Goal: Task Accomplishment & Management: Use online tool/utility

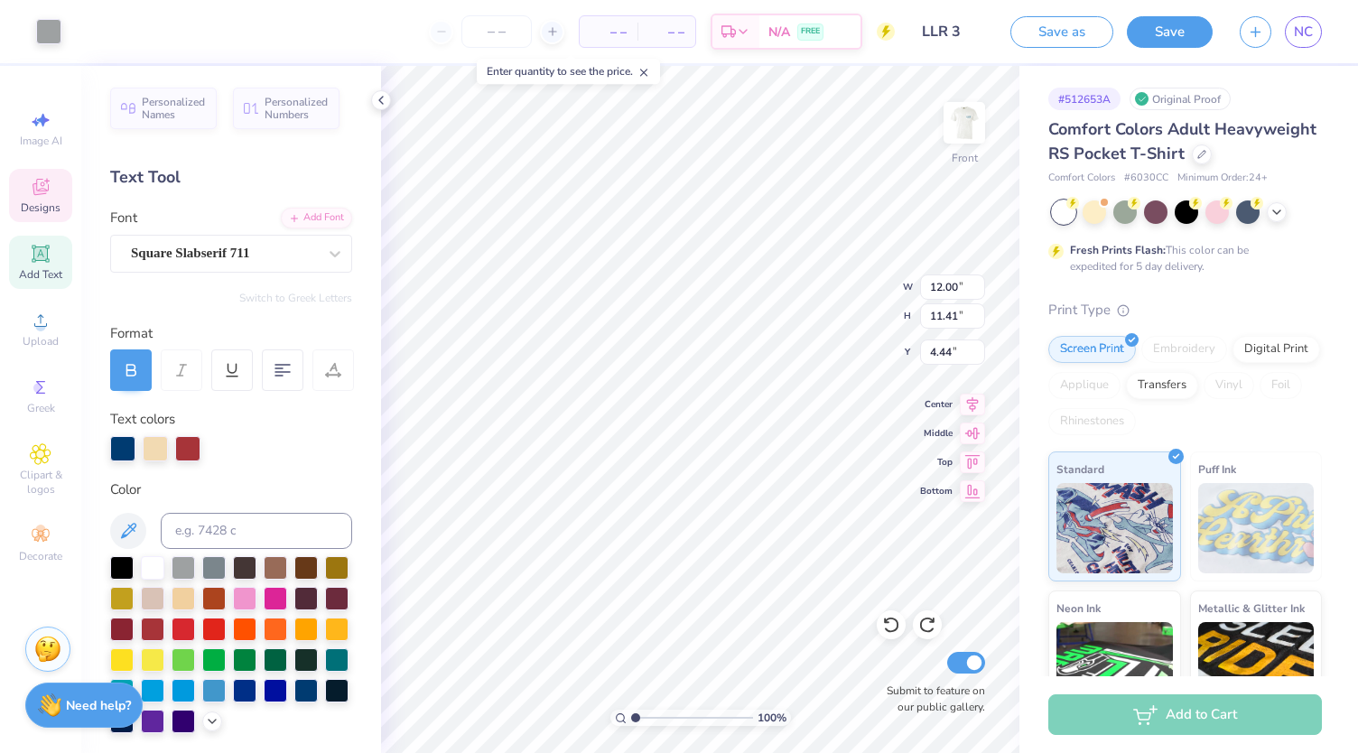
scroll to position [396, 0]
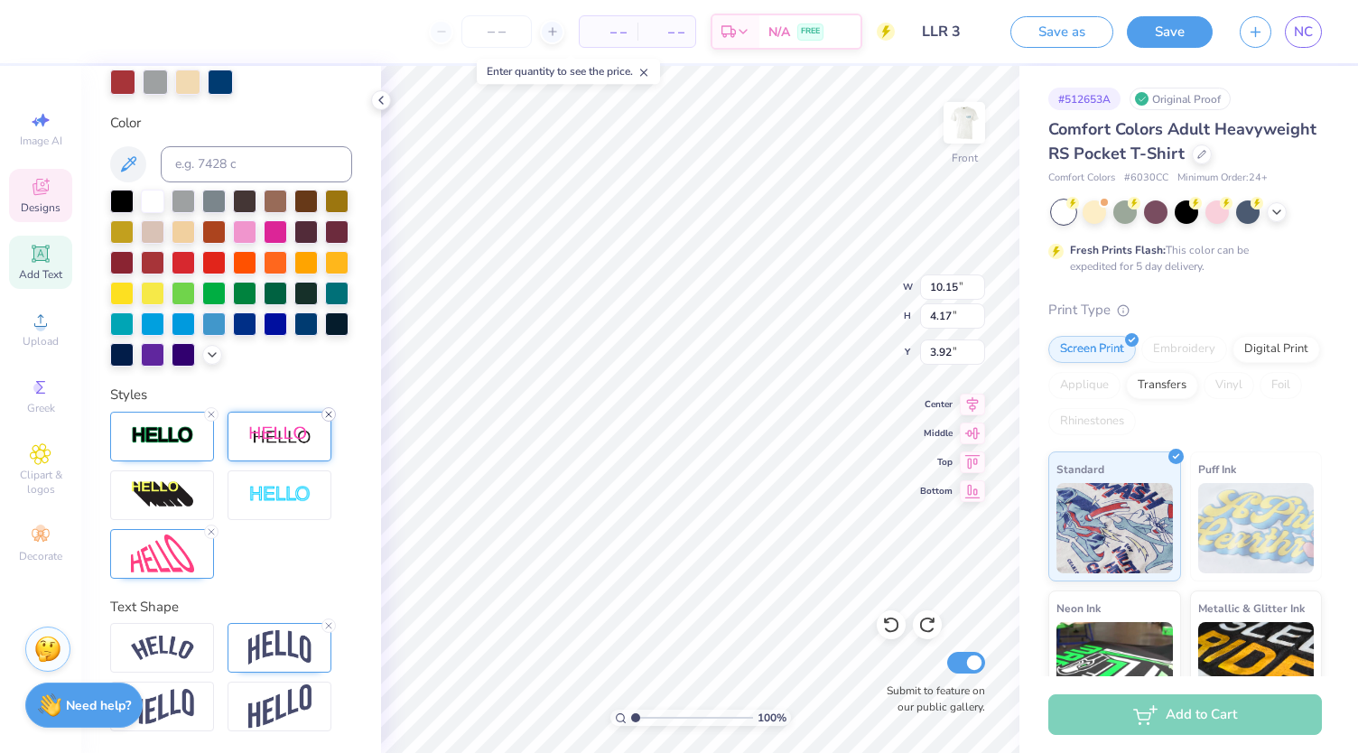
click at [331, 410] on icon at bounding box center [328, 414] width 11 height 11
type input "3.92"
click at [814, 273] on div "100 % Front W 1.12 1.12 " H 0.92 0.92 " Y 7.56 7.56 " Center Middle Top Bottom …" at bounding box center [700, 409] width 638 height 687
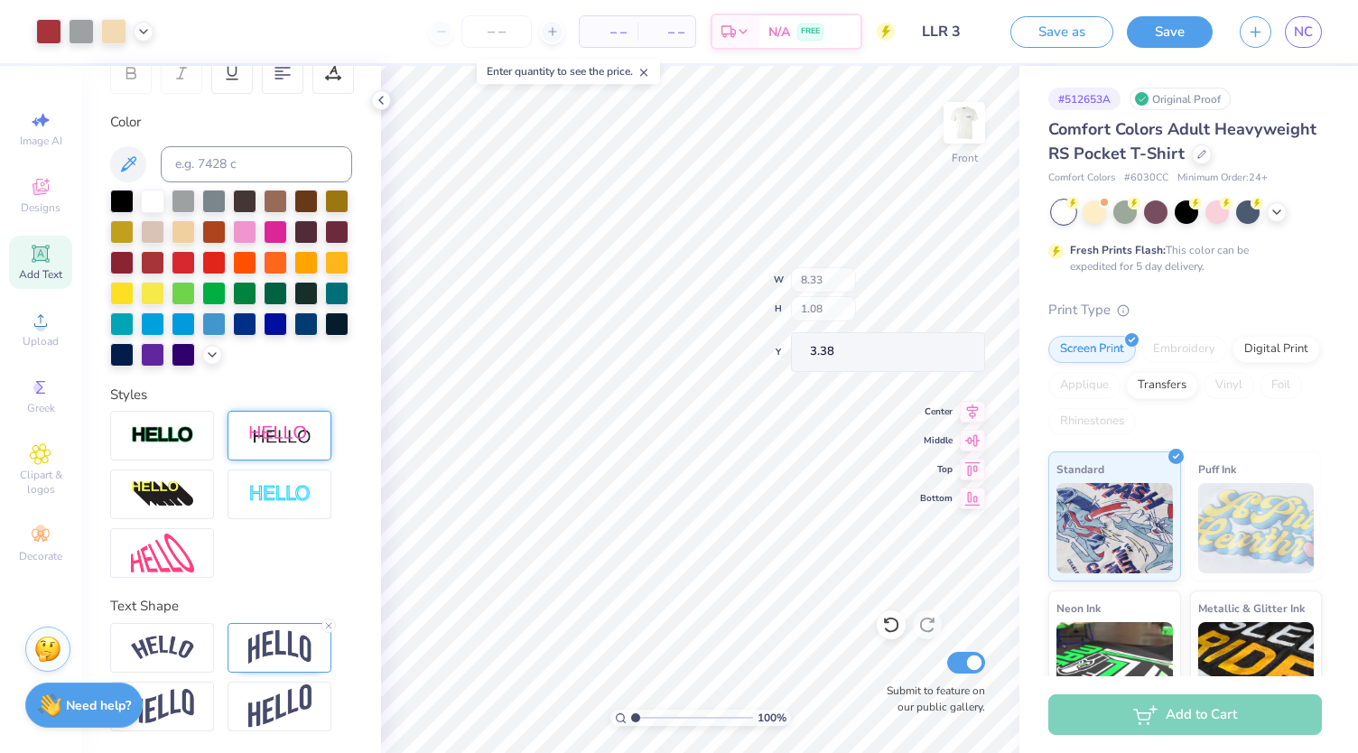
type input "3.38"
type input "3.00"
click at [955, 158] on img at bounding box center [964, 123] width 72 height 72
click at [960, 106] on img at bounding box center [964, 123] width 72 height 72
click at [692, 386] on li "Paste" at bounding box center [697, 382] width 142 height 35
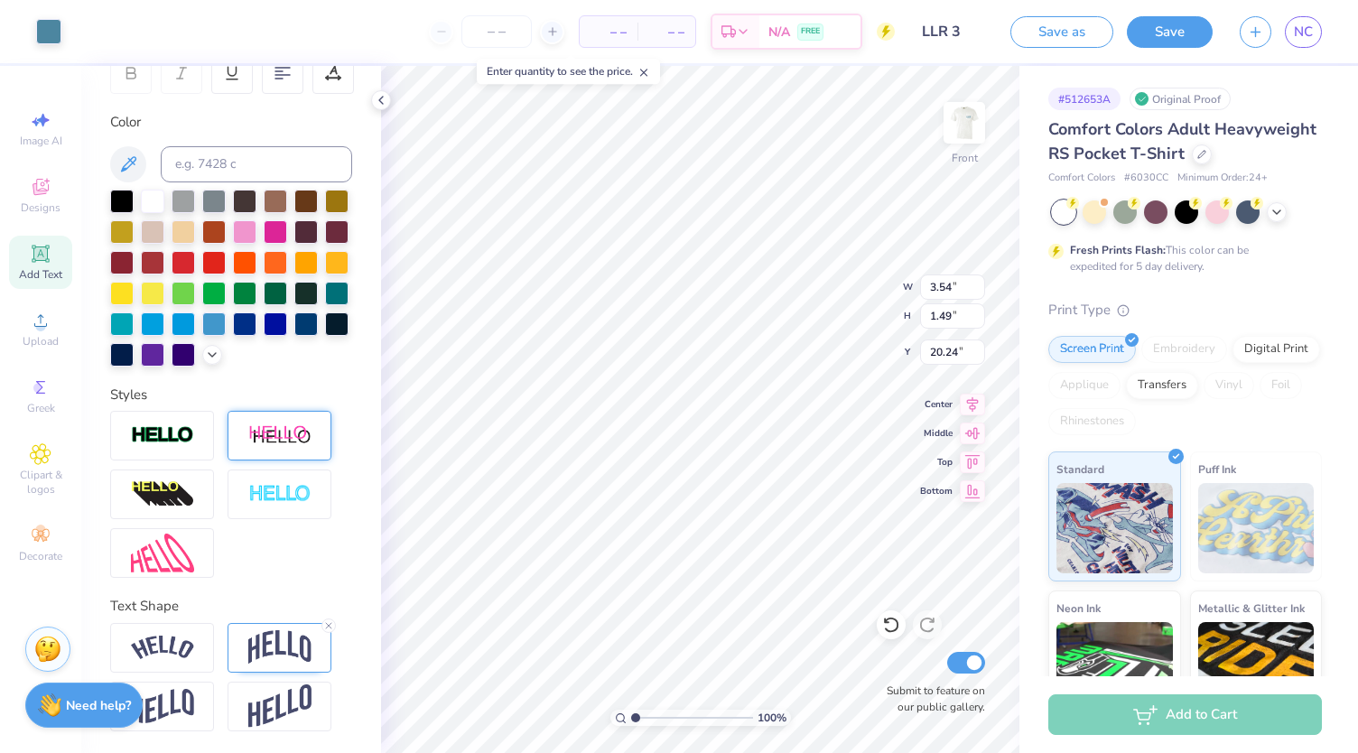
type input "8.33"
type input "1.08"
type input "3.00"
click at [129, 188] on div at bounding box center [121, 199] width 23 height 23
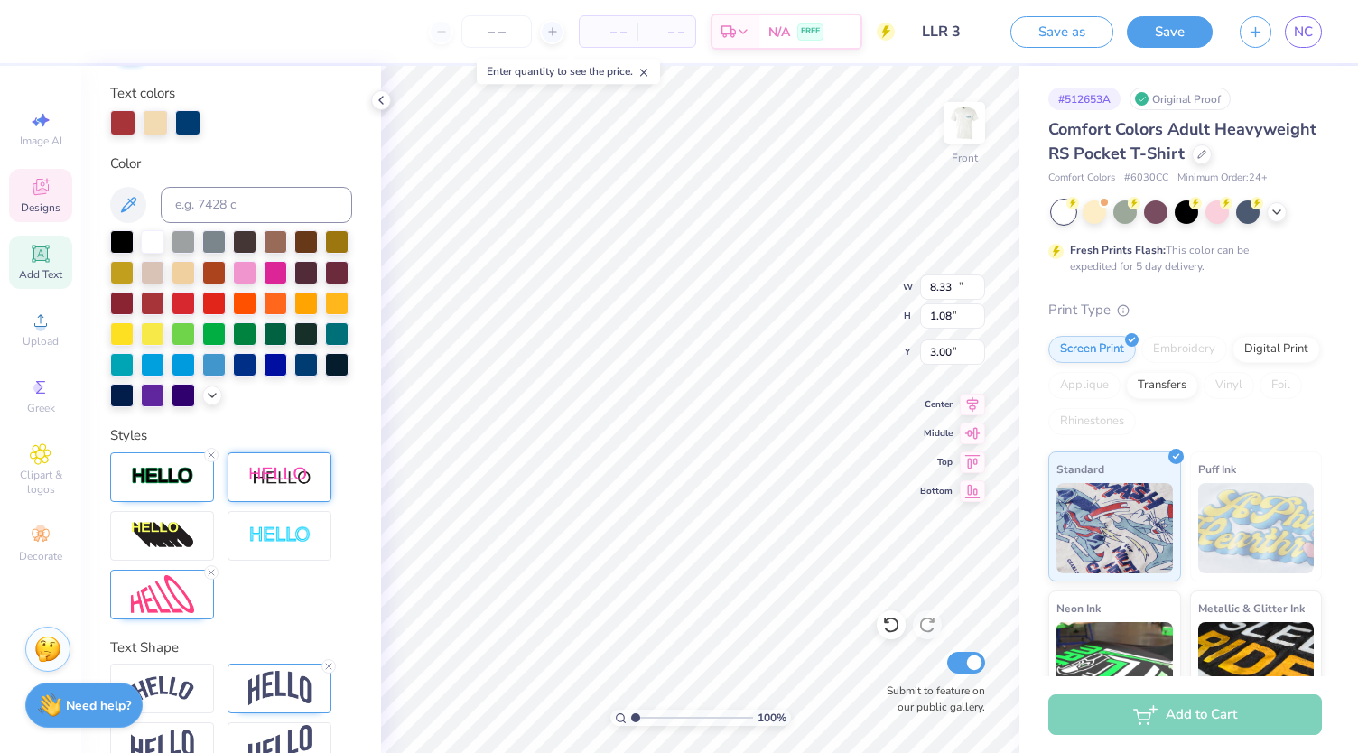
type input "10.15"
type input "3.92"
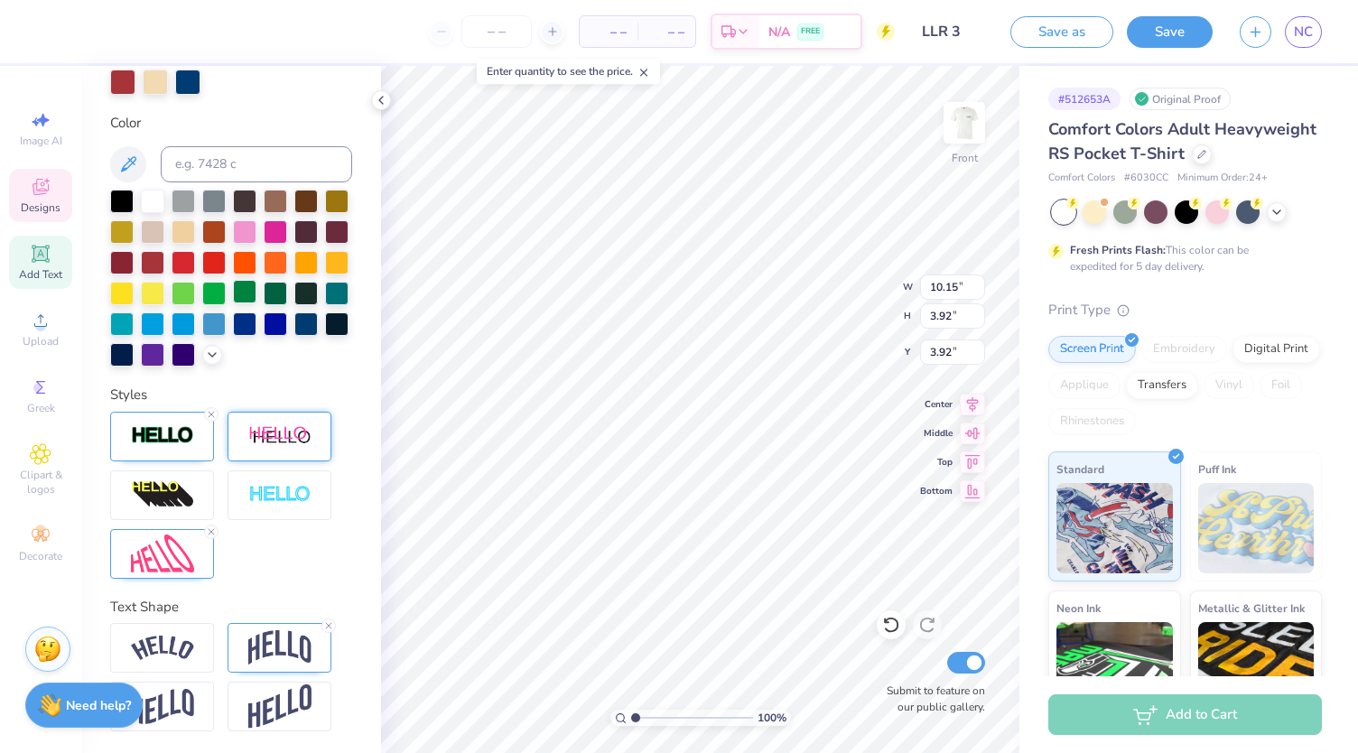
click at [155, 341] on div "– – Per Item – – Total Est. Delivery N/A FREE Design Title LLR 3 Save as Save N…" at bounding box center [679, 376] width 1358 height 753
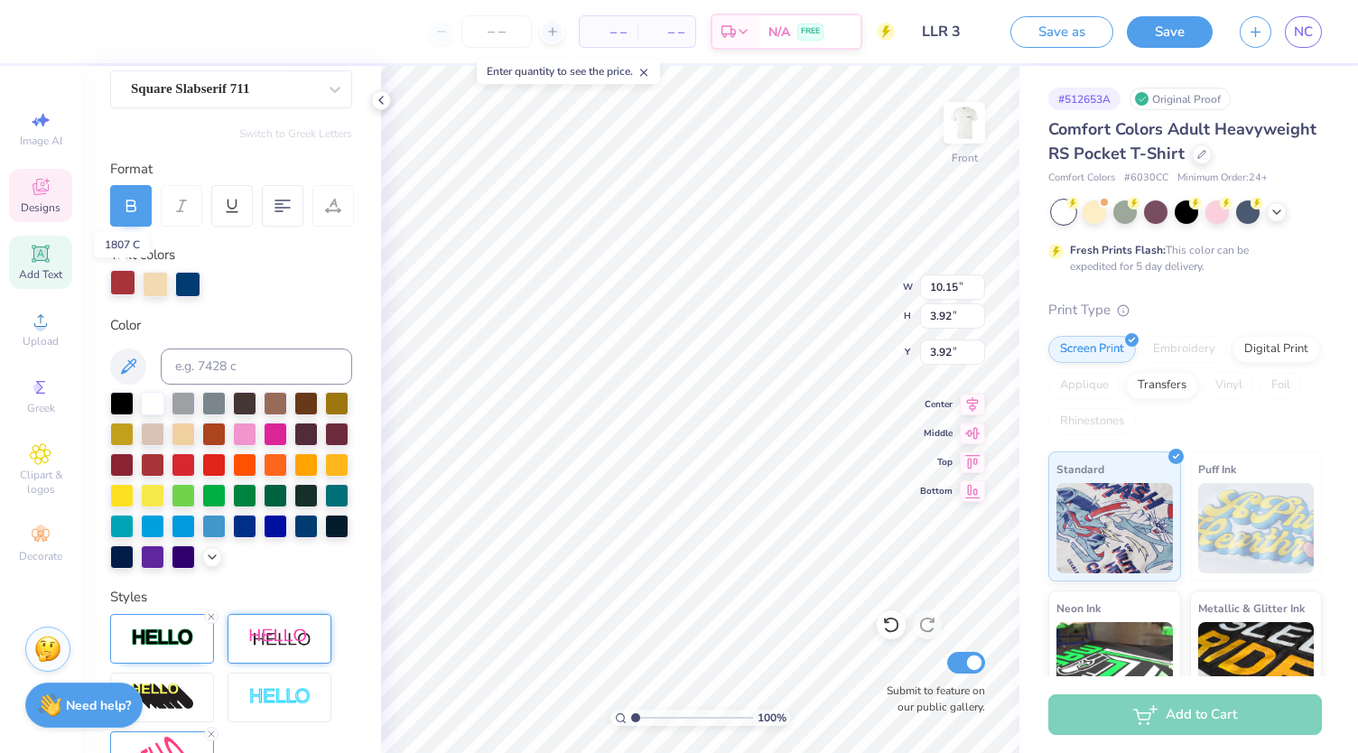
click at [126, 283] on div at bounding box center [122, 282] width 25 height 25
click at [128, 360] on icon at bounding box center [128, 367] width 22 height 22
click at [186, 283] on div at bounding box center [187, 282] width 25 height 25
click at [130, 399] on div at bounding box center [121, 401] width 23 height 23
click at [157, 283] on div at bounding box center [155, 282] width 25 height 25
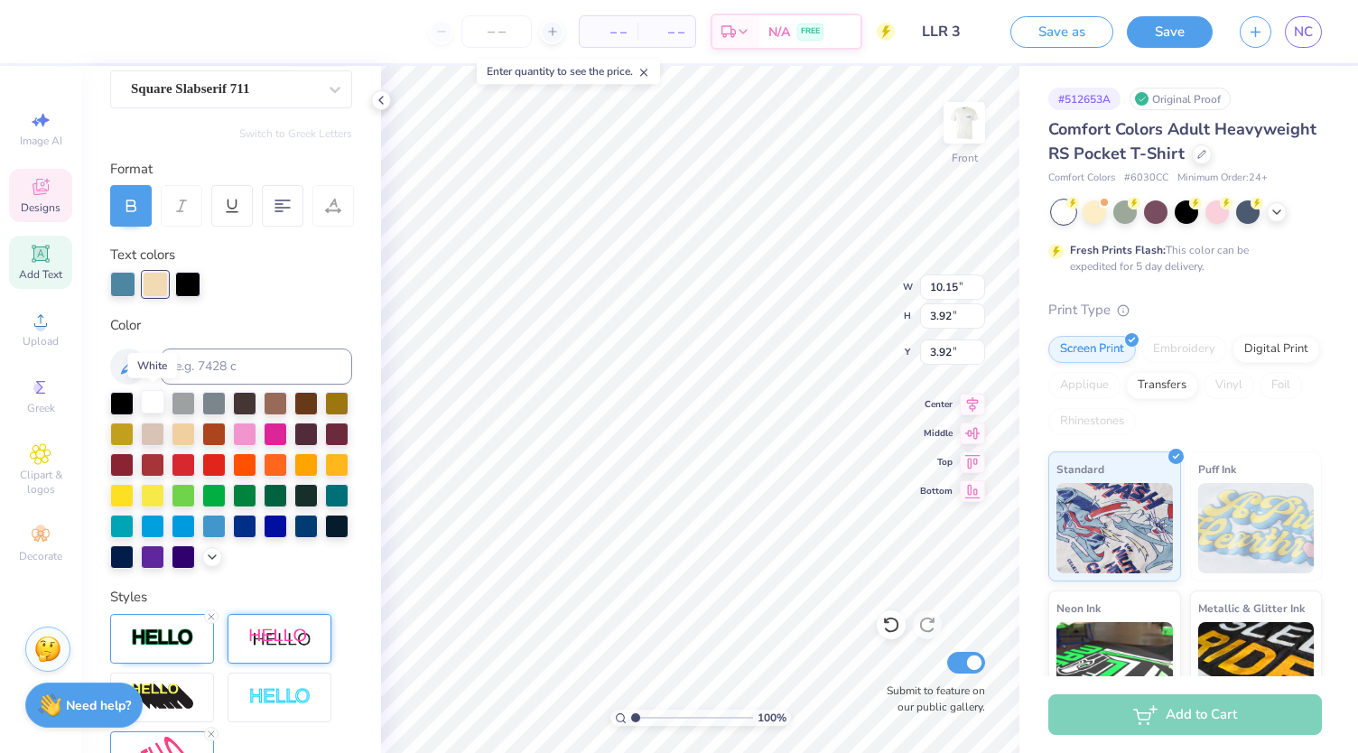
click at [151, 406] on div at bounding box center [152, 401] width 23 height 23
type input "12.78"
type input "2.58"
type input "14.25"
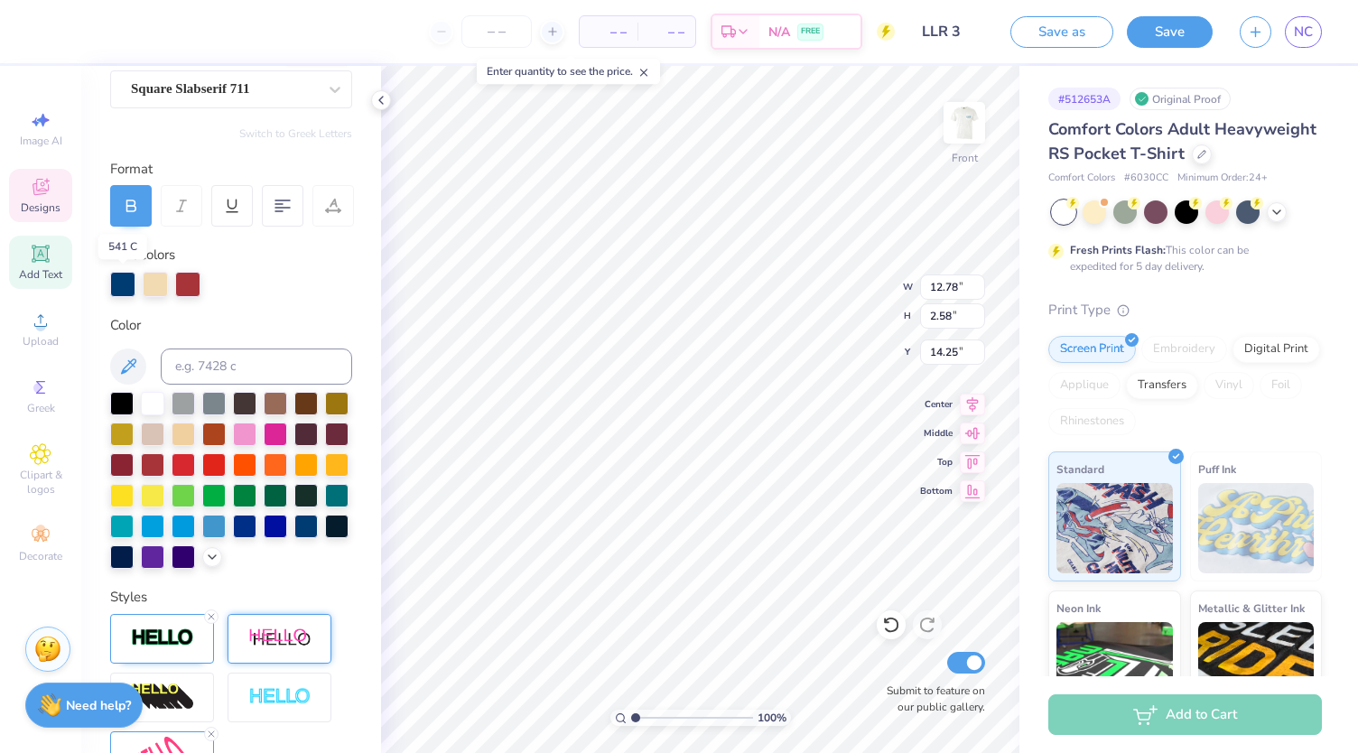
click at [126, 283] on div at bounding box center [122, 284] width 25 height 25
click at [123, 289] on div at bounding box center [122, 284] width 25 height 25
click at [131, 368] on icon at bounding box center [128, 367] width 22 height 22
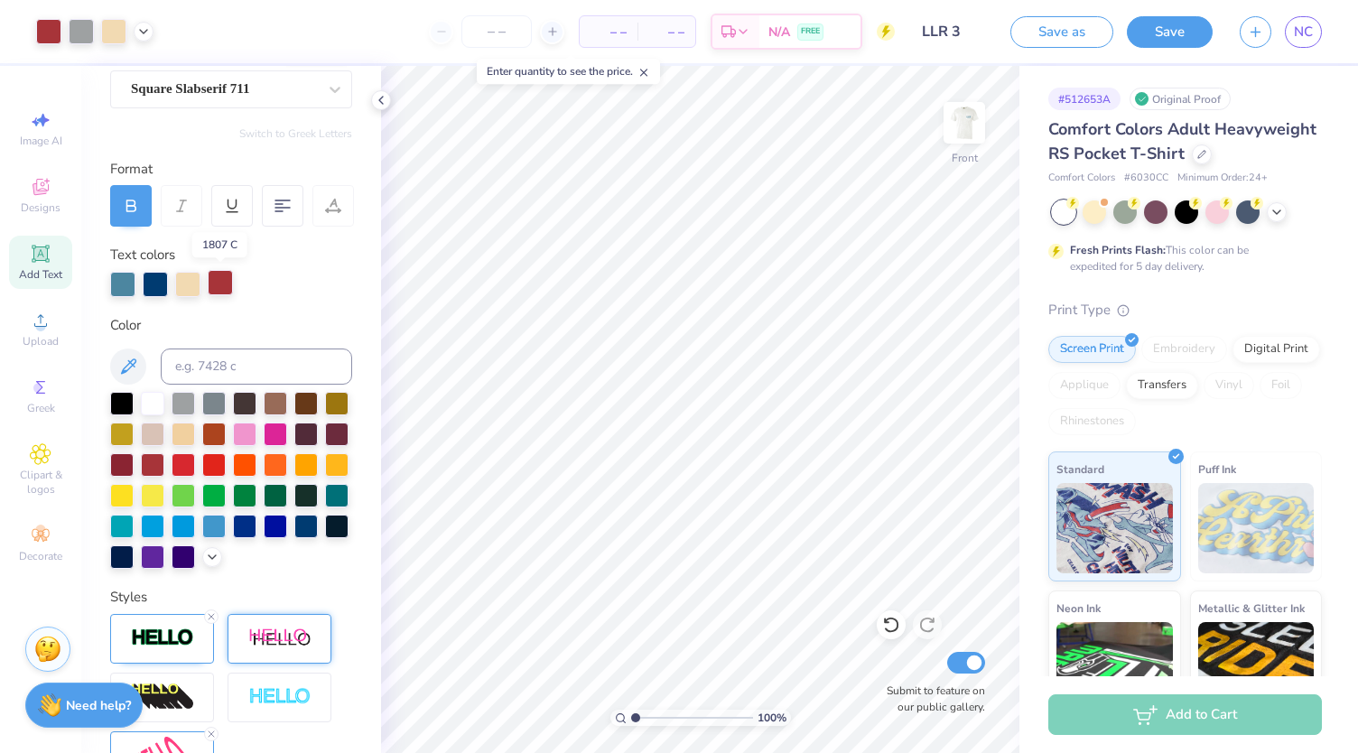
click at [226, 281] on div at bounding box center [220, 282] width 25 height 25
click at [152, 277] on div at bounding box center [155, 282] width 25 height 25
click at [891, 621] on icon at bounding box center [891, 625] width 18 height 18
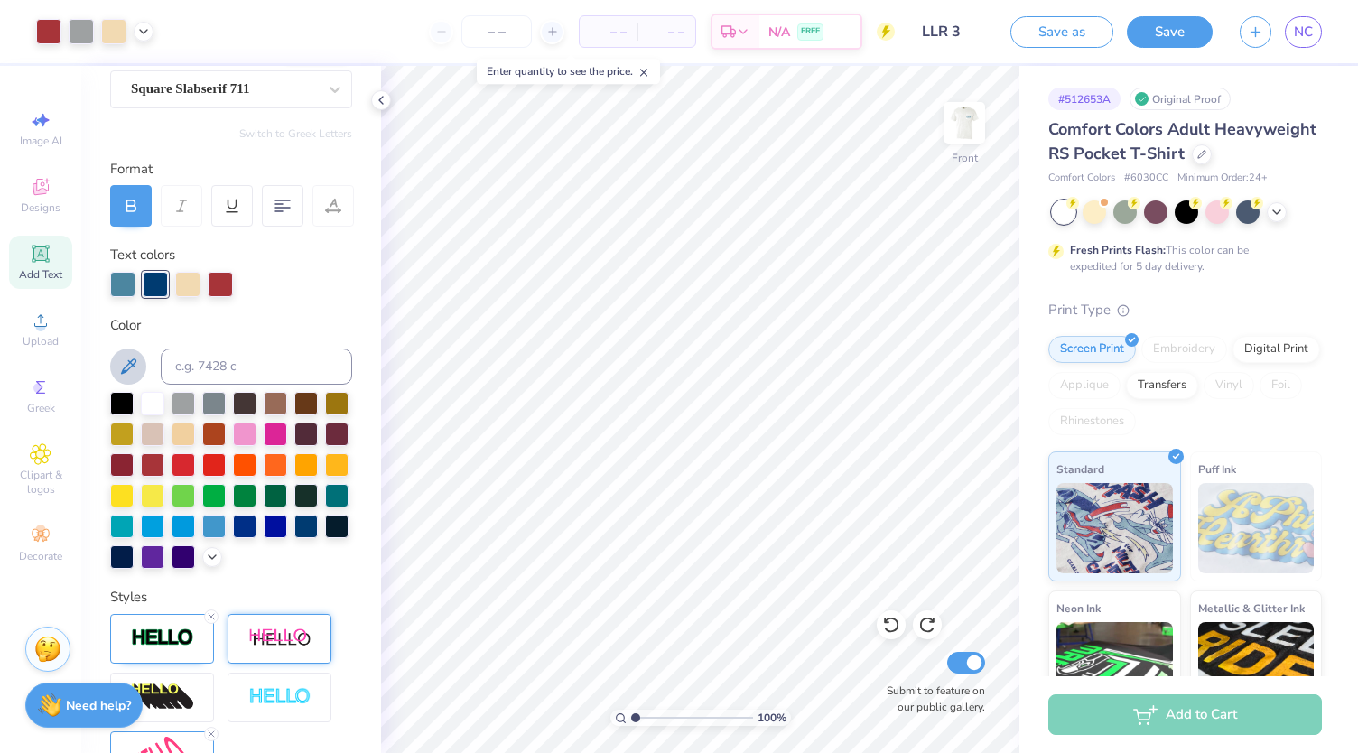
click at [127, 357] on icon at bounding box center [128, 367] width 22 height 22
click at [182, 284] on div at bounding box center [187, 282] width 25 height 25
click at [150, 404] on div at bounding box center [152, 403] width 23 height 23
click at [221, 282] on div at bounding box center [220, 282] width 25 height 25
click at [128, 397] on div at bounding box center [121, 401] width 23 height 23
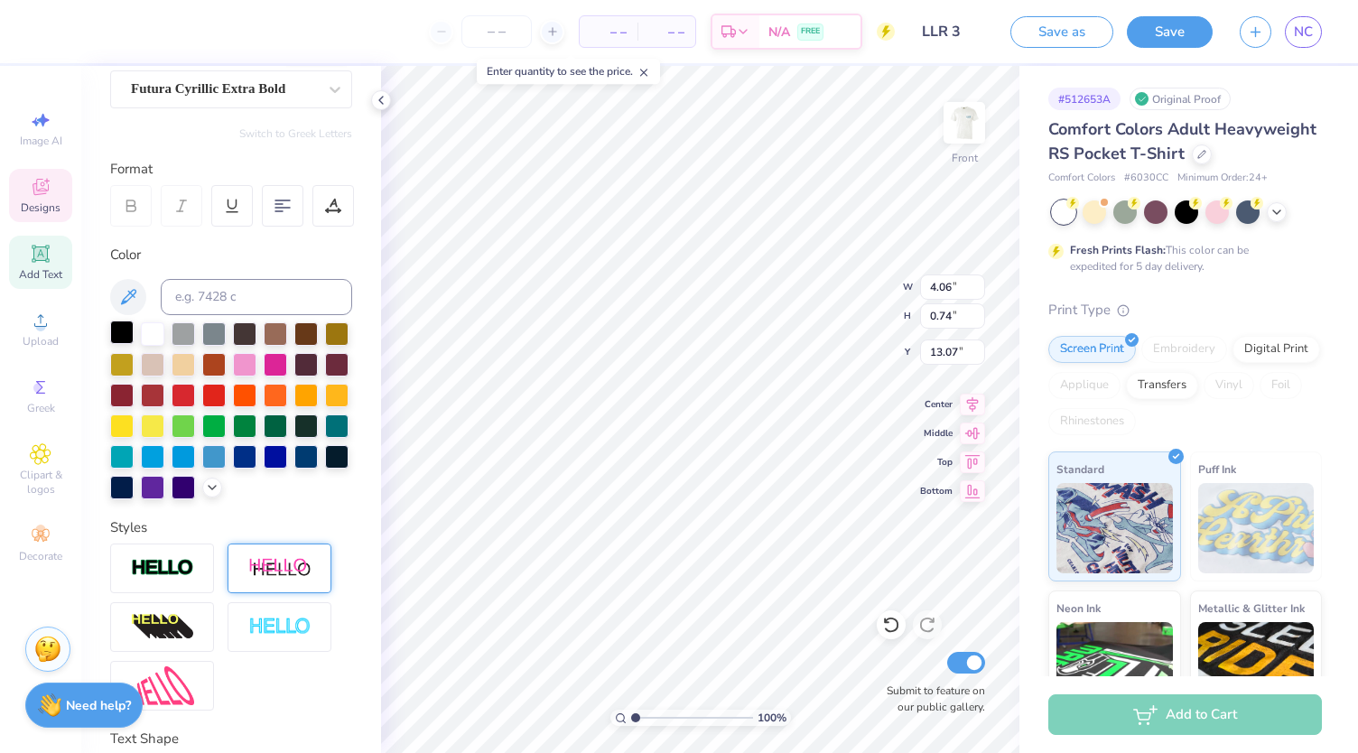
click at [125, 327] on div at bounding box center [121, 332] width 23 height 23
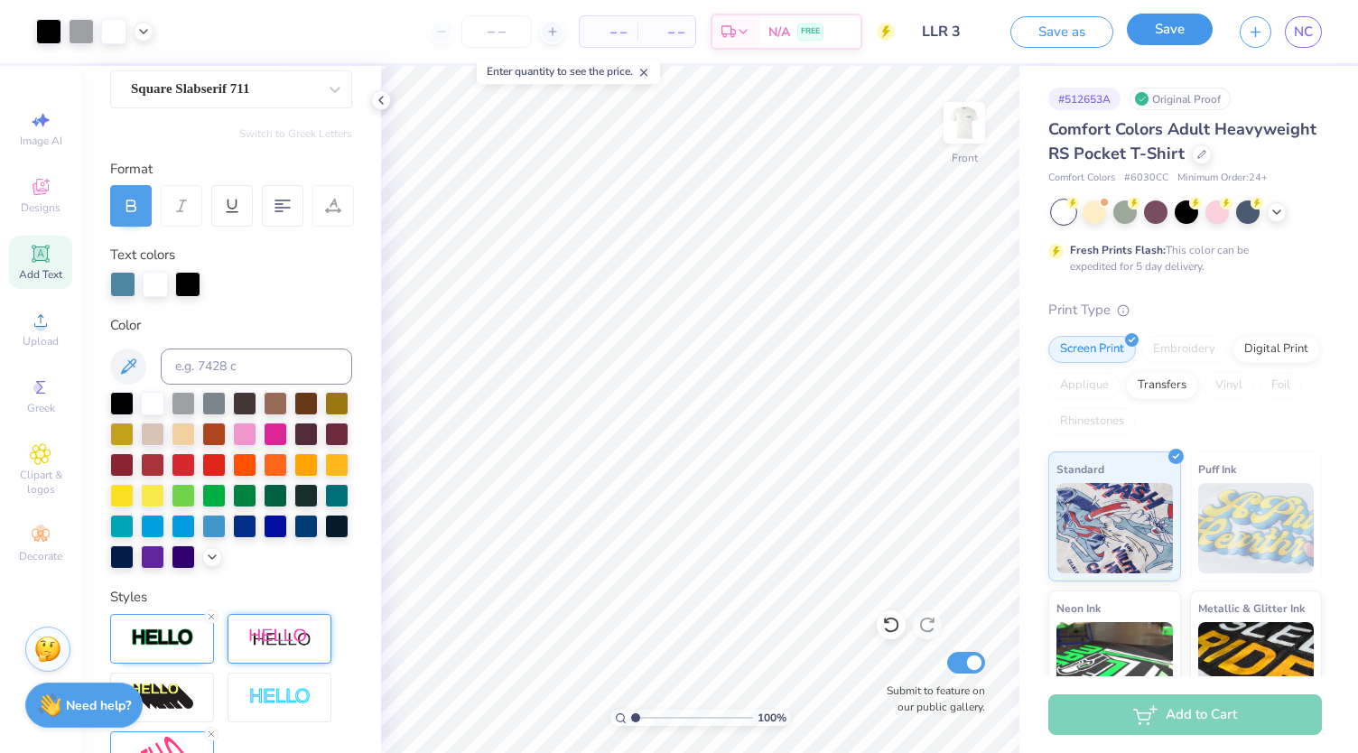
click at [1173, 37] on button "Save" at bounding box center [1170, 30] width 86 height 32
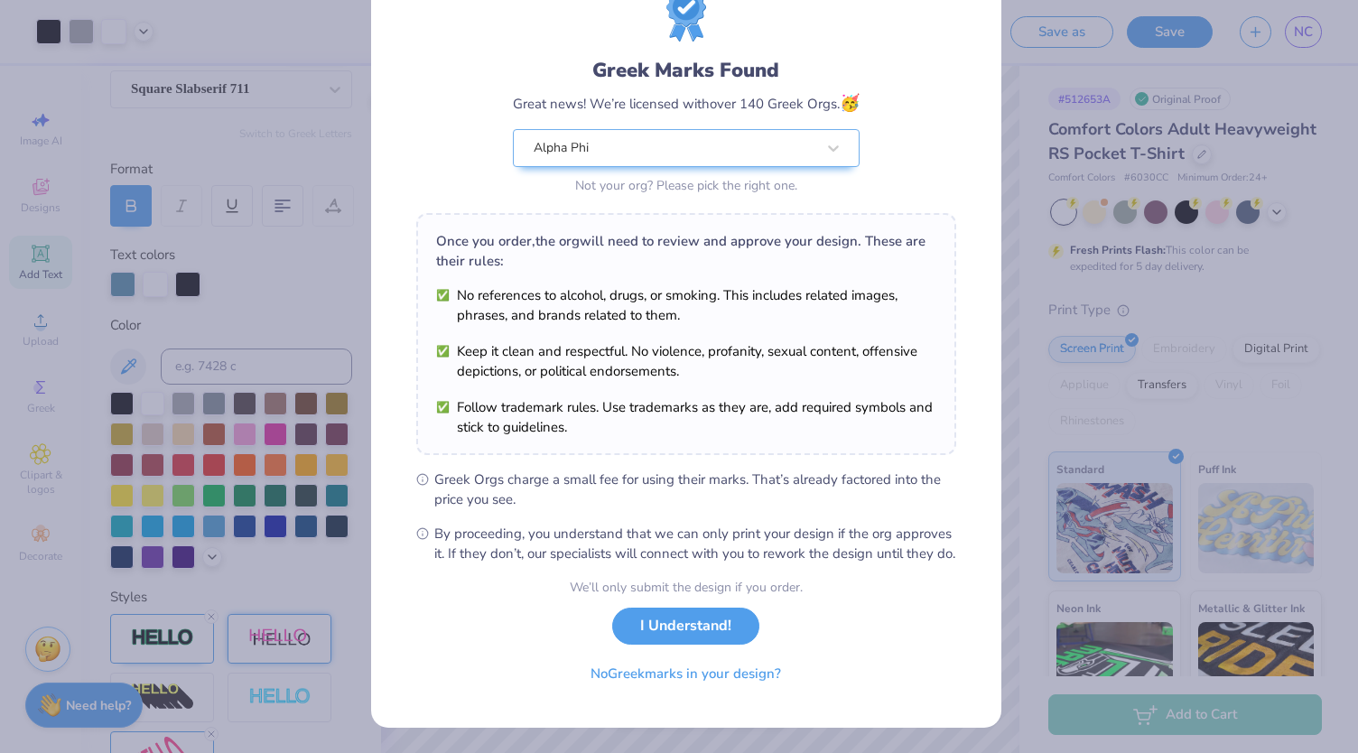
scroll to position [89, 0]
click at [741, 669] on button "No Greek marks in your design?" at bounding box center [685, 669] width 221 height 37
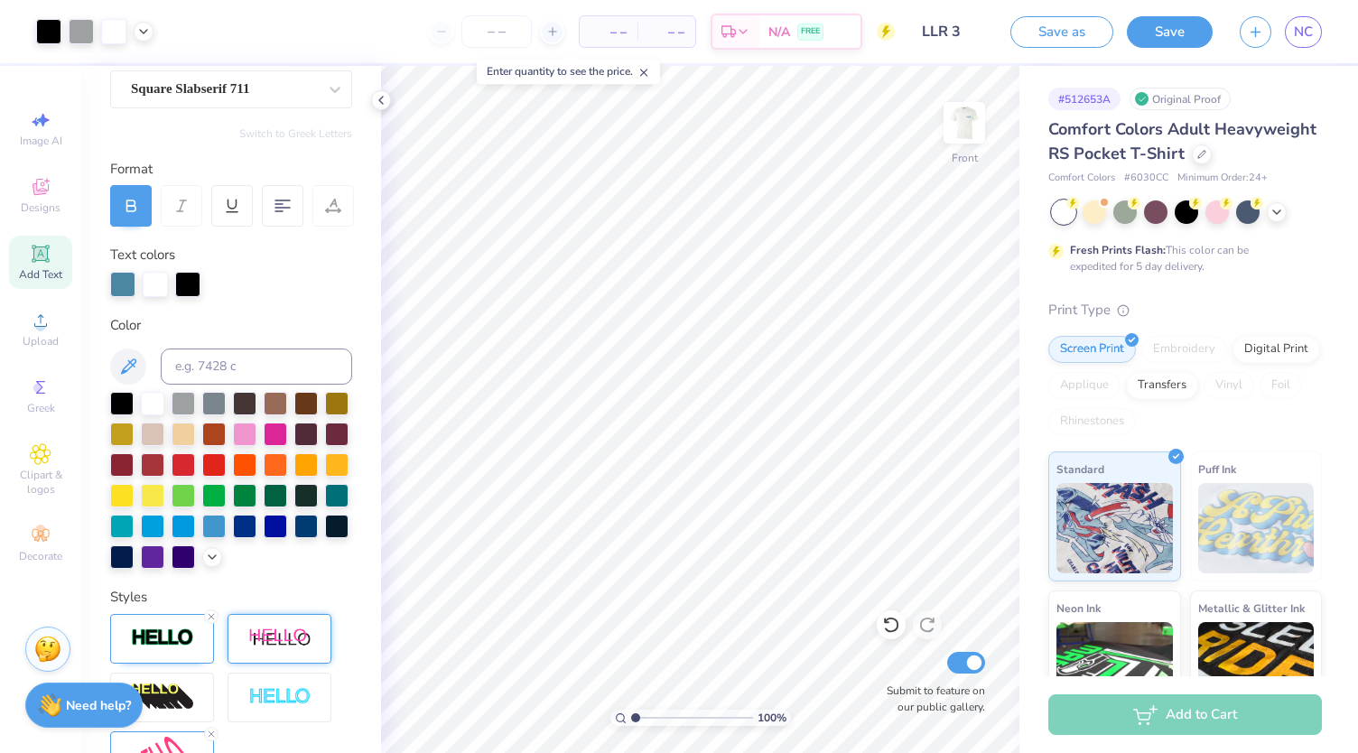
scroll to position [0, 0]
click at [1160, 36] on button "Save" at bounding box center [1170, 30] width 86 height 32
